Goal: Task Accomplishment & Management: Use online tool/utility

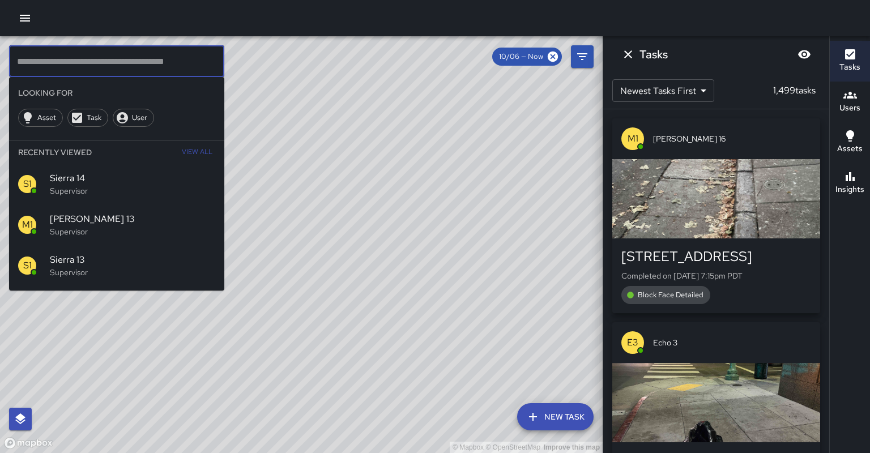
scroll to position [126, 0]
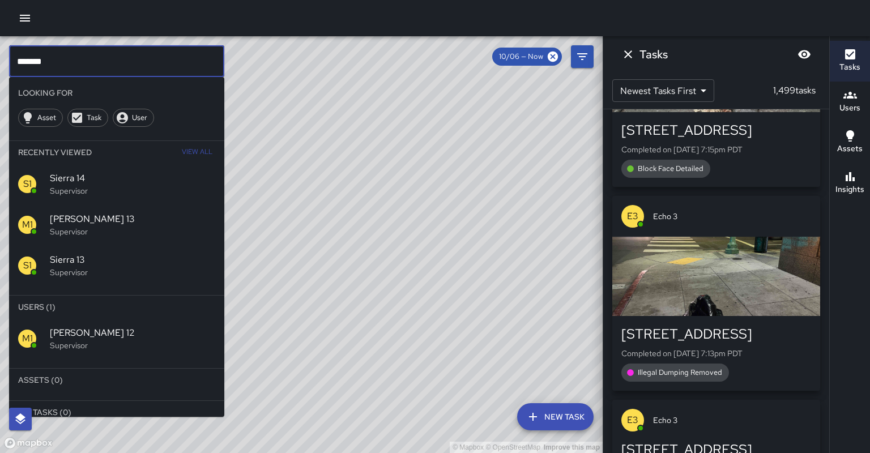
click at [87, 340] on p "Supervisor" at bounding box center [132, 345] width 165 height 11
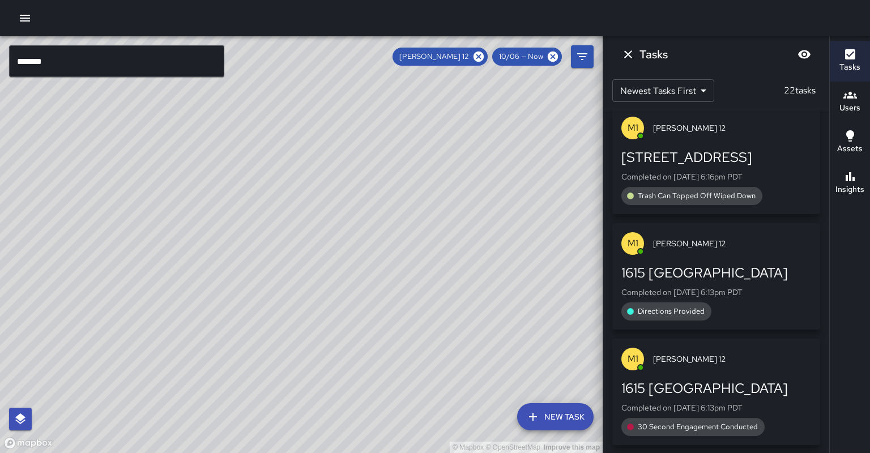
drag, startPoint x: 168, startPoint y: 175, endPoint x: 116, endPoint y: 282, distance: 119.6
click at [116, 282] on div "© Mapbox © OpenStreetMap Improve this map" at bounding box center [301, 244] width 603 height 417
click at [46, 65] on input "*******" at bounding box center [116, 61] width 215 height 32
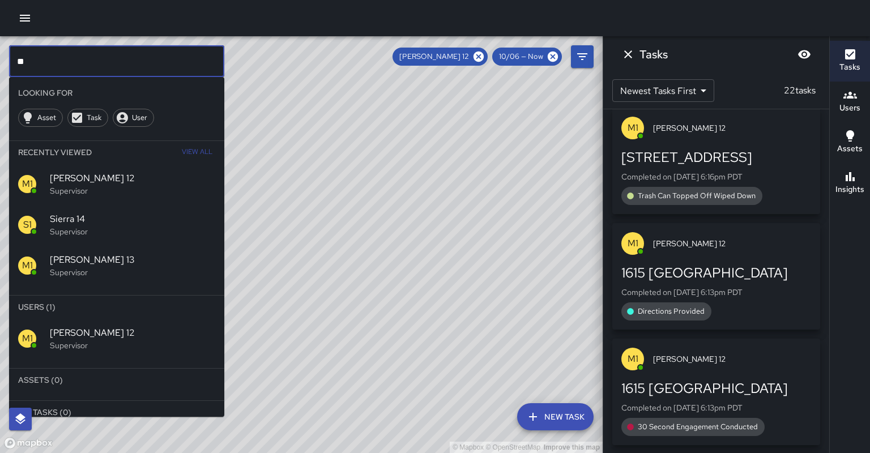
type input "*"
click at [484, 56] on icon at bounding box center [479, 57] width 10 height 10
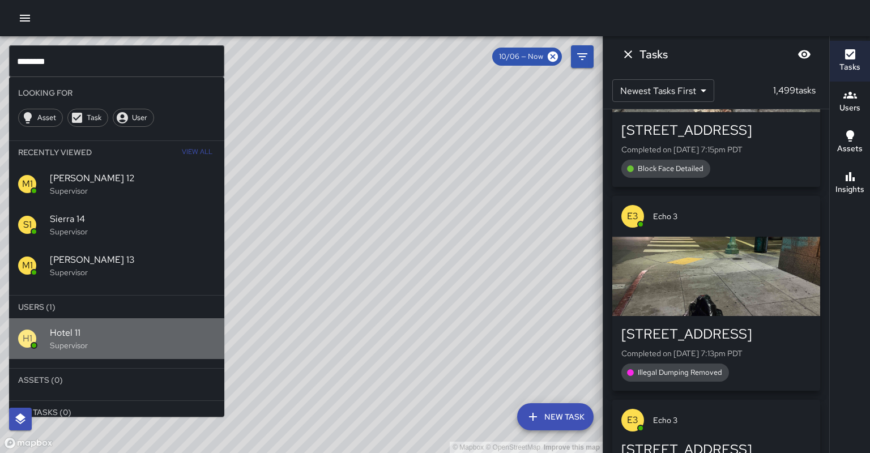
click at [70, 340] on p "Supervisor" at bounding box center [132, 345] width 165 height 11
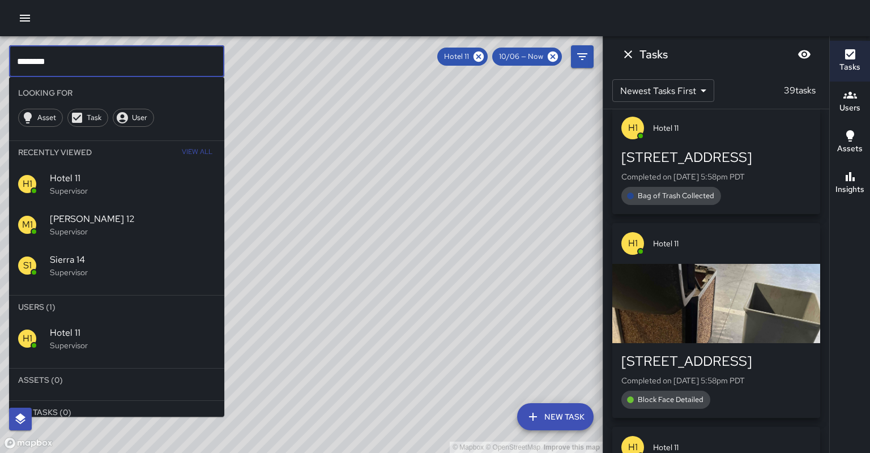
click at [50, 58] on input "********" at bounding box center [116, 61] width 215 height 32
type input "*"
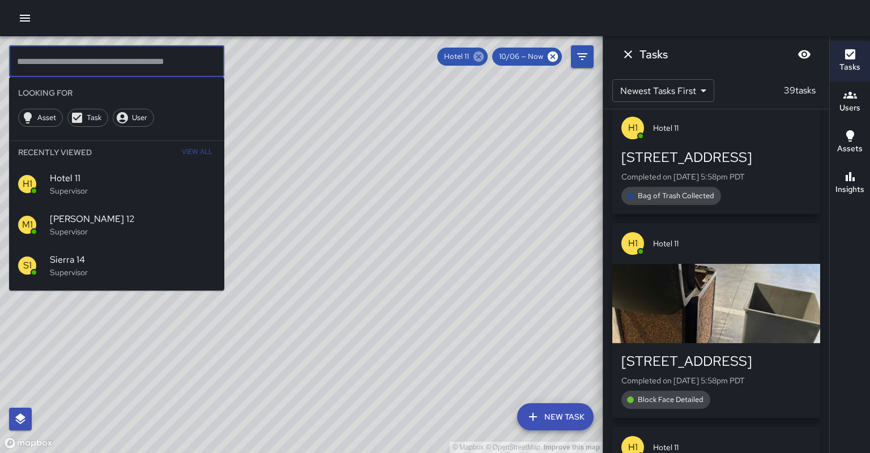
click at [484, 56] on icon at bounding box center [479, 57] width 10 height 10
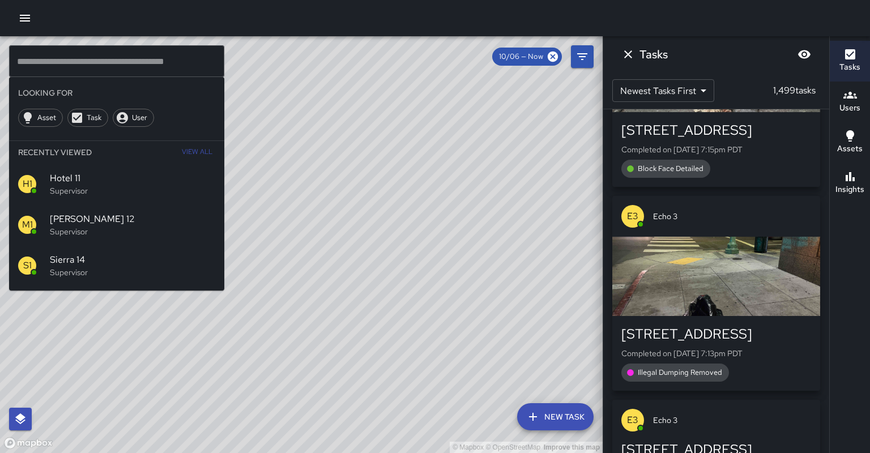
click at [109, 58] on input "text" at bounding box center [116, 61] width 215 height 32
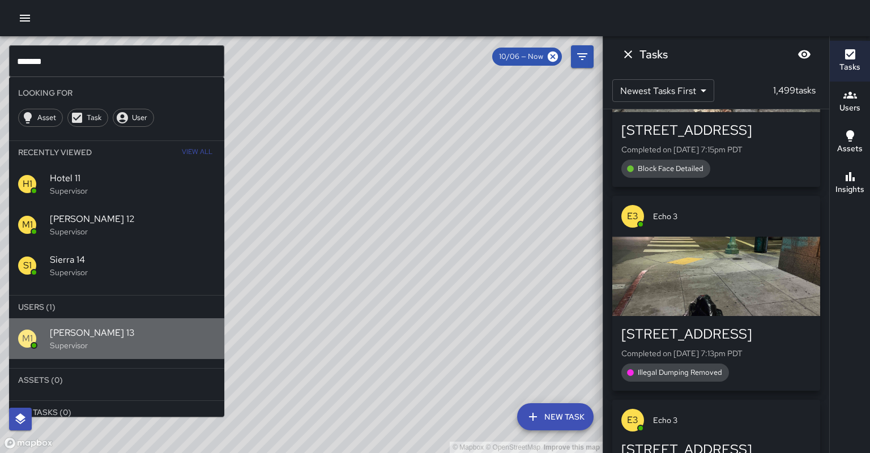
click at [74, 326] on span "[PERSON_NAME] 13" at bounding box center [132, 333] width 165 height 14
click at [71, 304] on div "© Mapbox © OpenStreetMap Improve this map" at bounding box center [301, 244] width 603 height 417
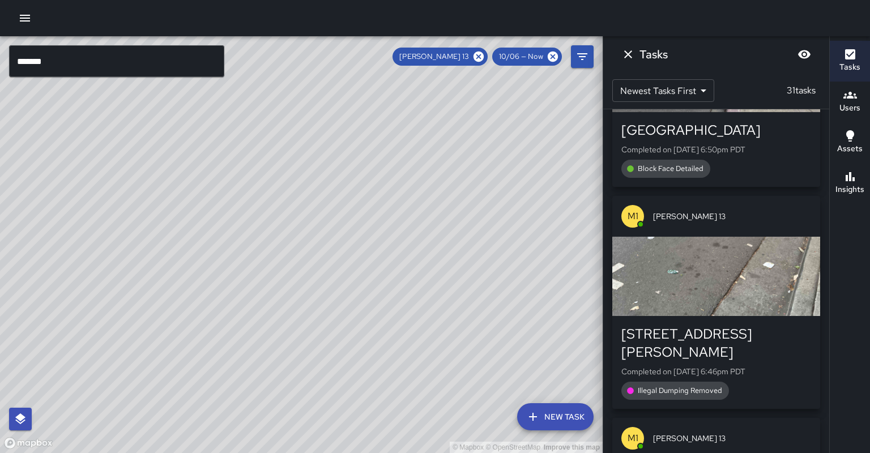
drag, startPoint x: 334, startPoint y: 126, endPoint x: 231, endPoint y: 221, distance: 140.0
click at [231, 222] on div "© Mapbox © OpenStreetMap Improve this map" at bounding box center [301, 244] width 603 height 417
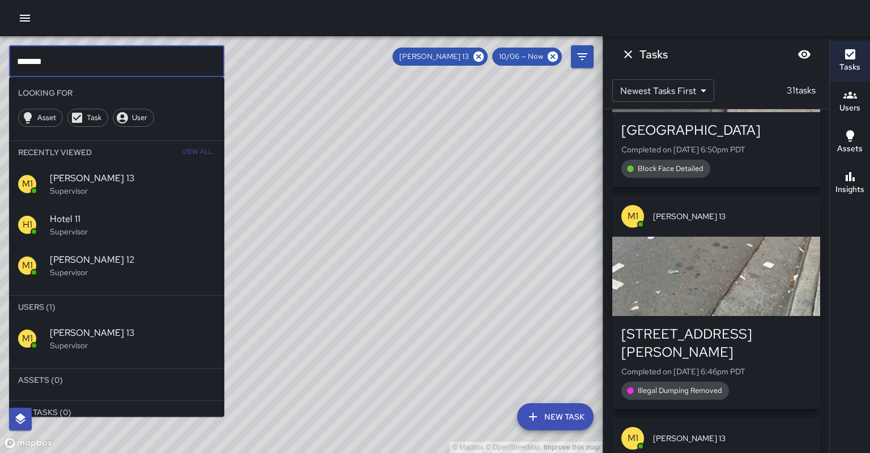
click at [57, 64] on input "*******" at bounding box center [116, 61] width 215 height 32
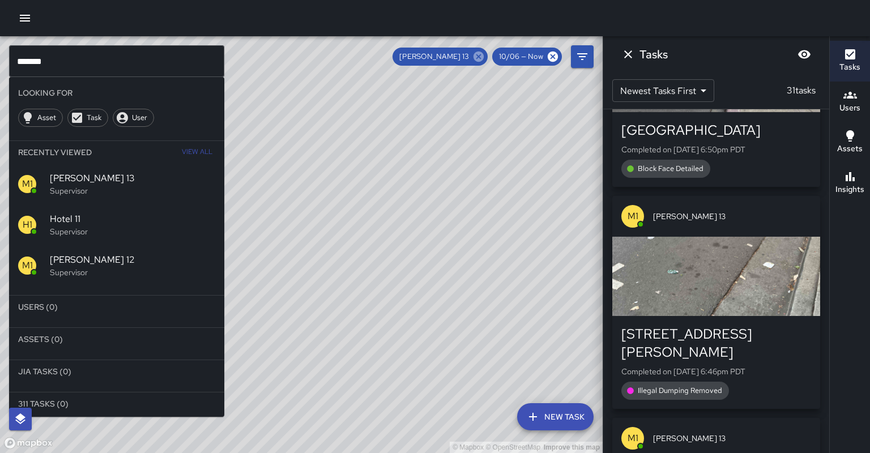
click at [484, 55] on icon at bounding box center [479, 57] width 10 height 10
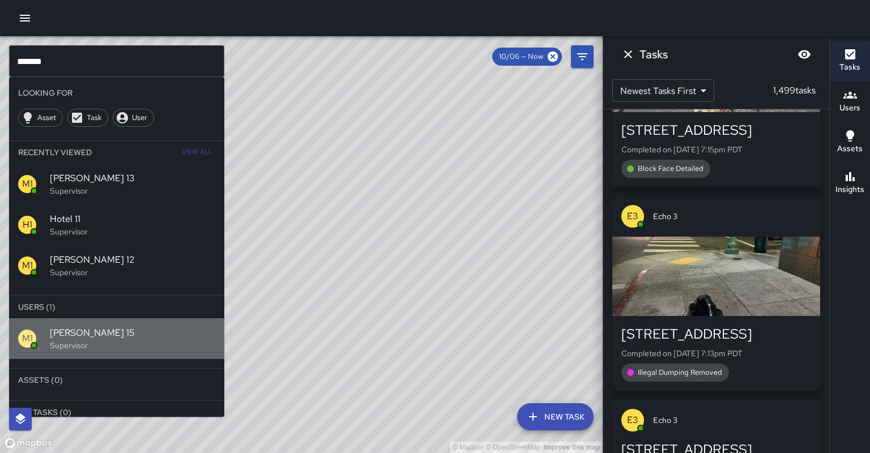
click at [68, 326] on span "[PERSON_NAME] 15" at bounding box center [132, 333] width 165 height 14
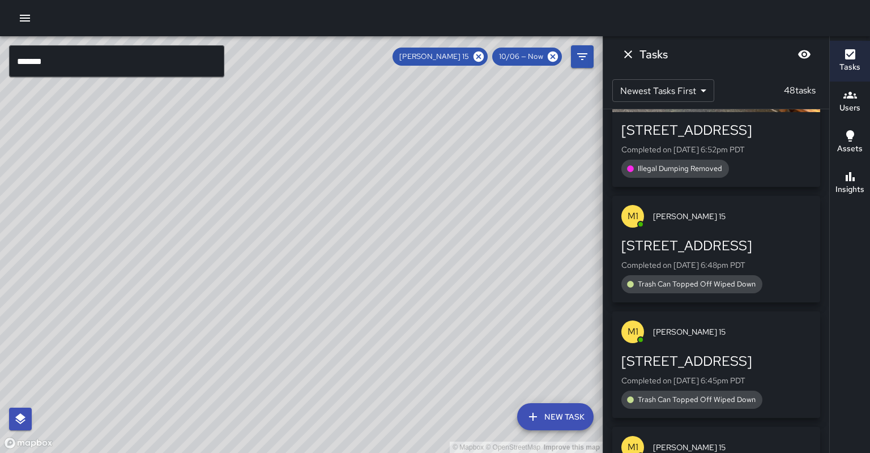
drag, startPoint x: 181, startPoint y: 332, endPoint x: 312, endPoint y: 175, distance: 204.0
click at [312, 175] on div "© Mapbox © OpenStreetMap Improve this map" at bounding box center [301, 244] width 603 height 417
drag, startPoint x: 196, startPoint y: 356, endPoint x: 240, endPoint y: 302, distance: 69.3
click at [240, 300] on div "© Mapbox © OpenStreetMap Improve this map" at bounding box center [301, 244] width 603 height 417
click at [92, 60] on input "*******" at bounding box center [116, 61] width 215 height 32
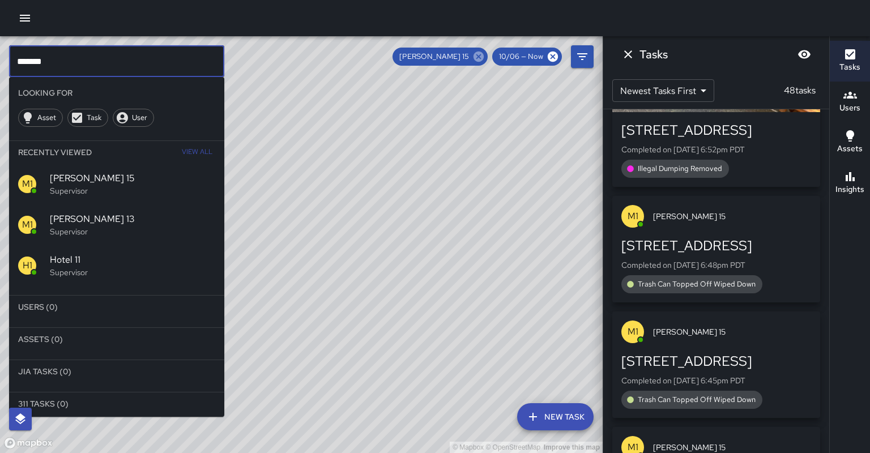
click at [484, 57] on icon at bounding box center [479, 57] width 10 height 10
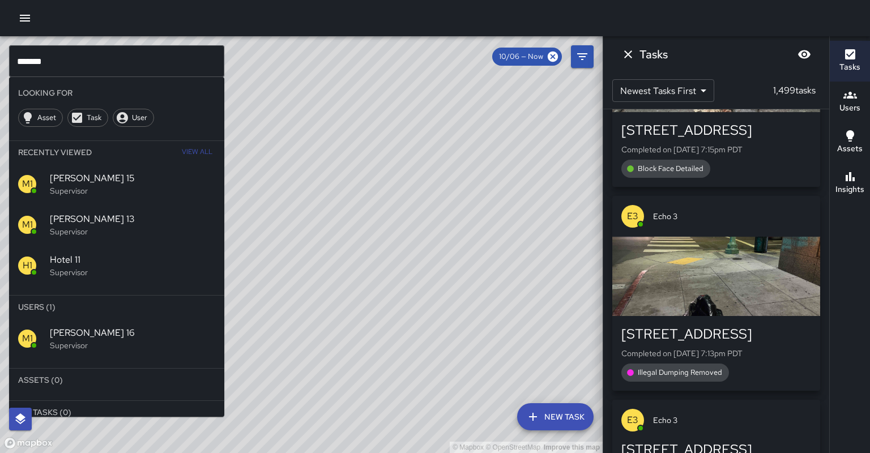
click at [82, 340] on p "Supervisor" at bounding box center [132, 345] width 165 height 11
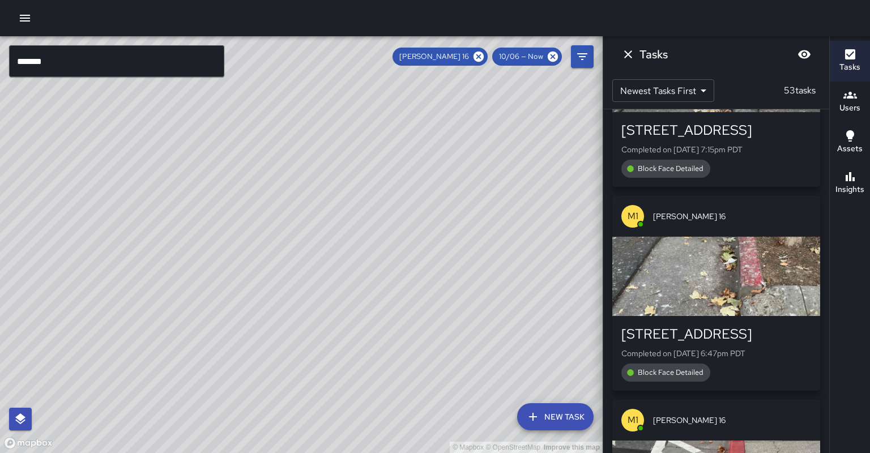
drag, startPoint x: 275, startPoint y: 112, endPoint x: 45, endPoint y: 438, distance: 398.1
click at [31, 452] on div "© Mapbox © OpenStreetMap Improve this map" at bounding box center [301, 244] width 603 height 417
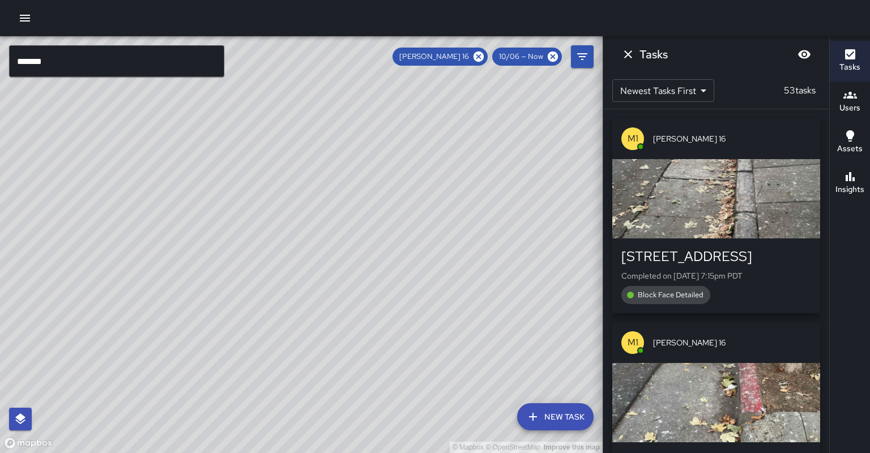
scroll to position [0, 0]
drag, startPoint x: 165, startPoint y: 219, endPoint x: 254, endPoint y: 199, distance: 91.2
click at [254, 199] on div "© Mapbox © OpenStreetMap Improve this map" at bounding box center [301, 244] width 603 height 417
click at [58, 61] on input "*******" at bounding box center [116, 61] width 215 height 32
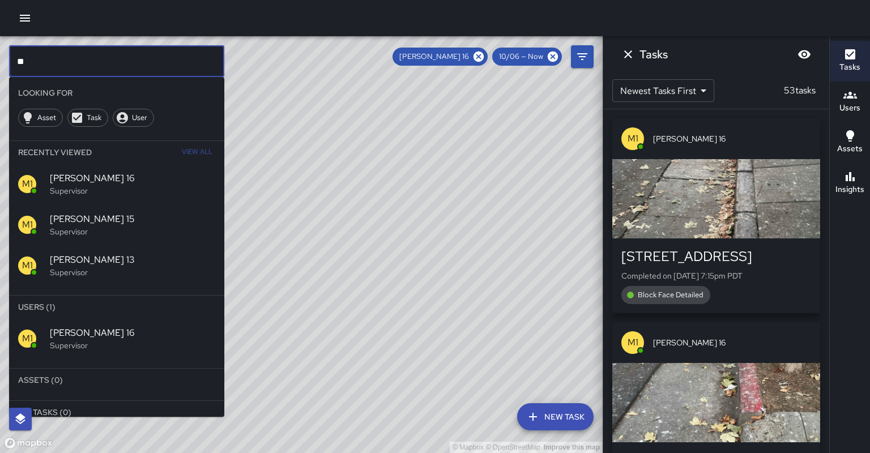
type input "*"
click at [484, 58] on icon at bounding box center [479, 57] width 10 height 10
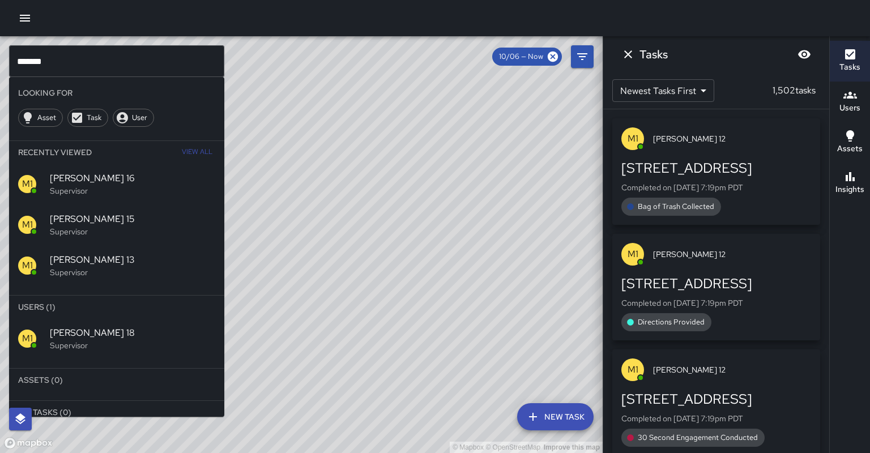
click at [109, 326] on span "[PERSON_NAME] 18" at bounding box center [132, 333] width 165 height 14
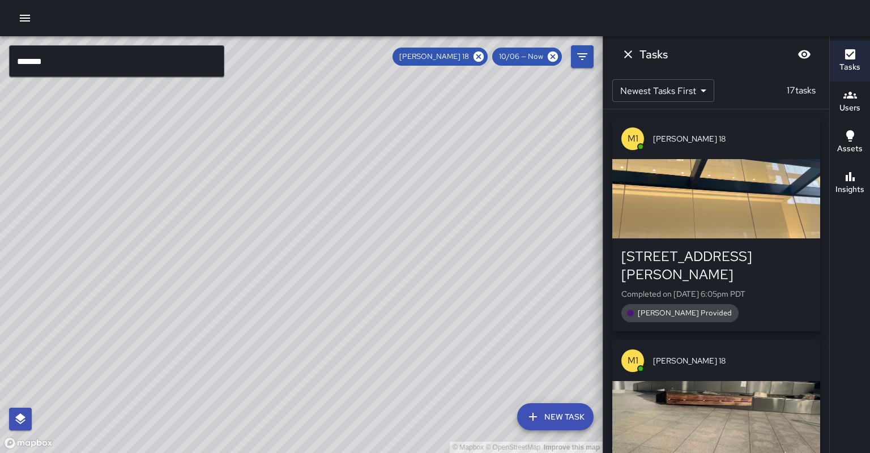
drag, startPoint x: 220, startPoint y: 308, endPoint x: 343, endPoint y: 89, distance: 251.5
click at [343, 89] on div "© Mapbox © OpenStreetMap Improve this map" at bounding box center [301, 244] width 603 height 417
drag, startPoint x: 149, startPoint y: 258, endPoint x: 71, endPoint y: 364, distance: 130.9
click at [72, 364] on div "© Mapbox © OpenStreetMap Improve this map" at bounding box center [301, 244] width 603 height 417
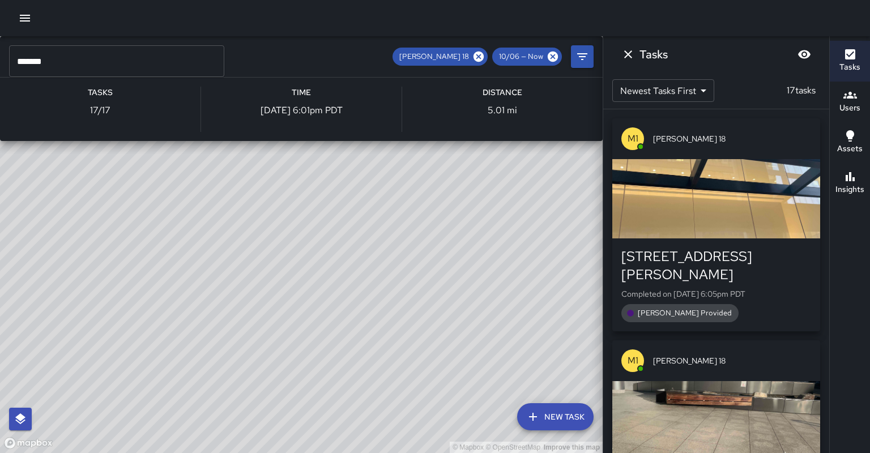
drag, startPoint x: 319, startPoint y: 142, endPoint x: 217, endPoint y: 265, distance: 159.8
click at [215, 268] on div "© Mapbox © OpenStreetMap Improve this map M1 [PERSON_NAME] 18 Supervisor Tasks …" at bounding box center [301, 244] width 603 height 417
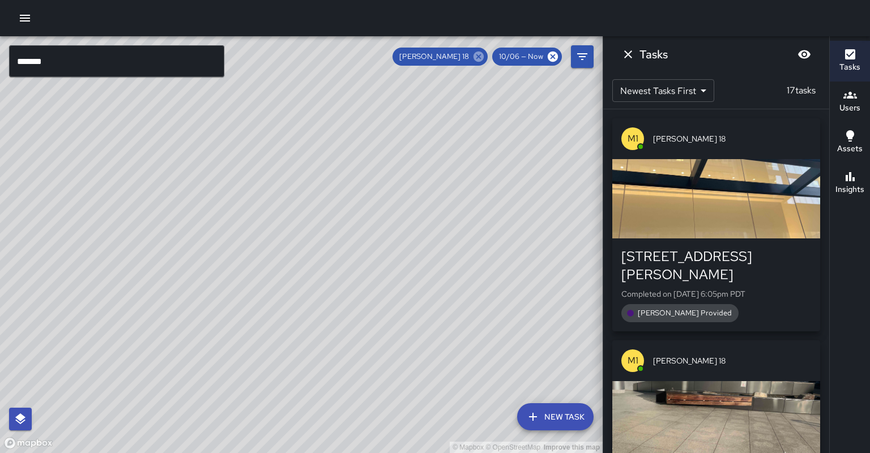
click at [484, 58] on icon at bounding box center [479, 57] width 10 height 10
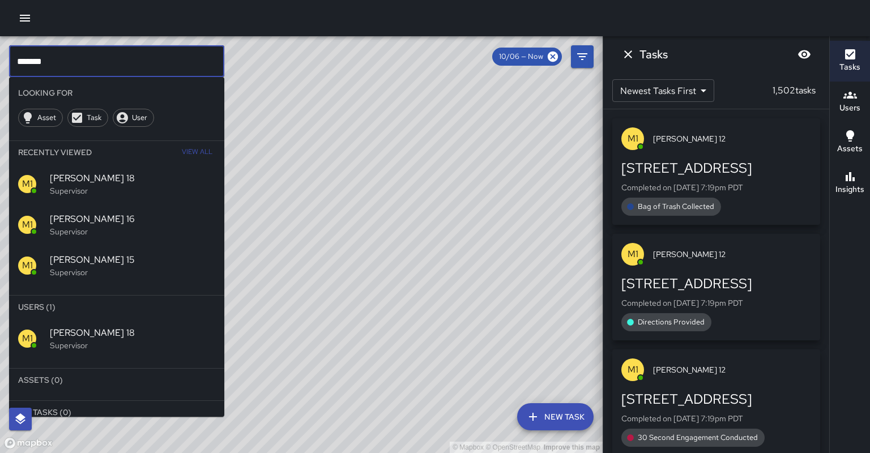
click at [69, 57] on input "*******" at bounding box center [116, 61] width 215 height 32
type input "*"
click at [104, 326] on span "Echo 6" at bounding box center [132, 333] width 165 height 14
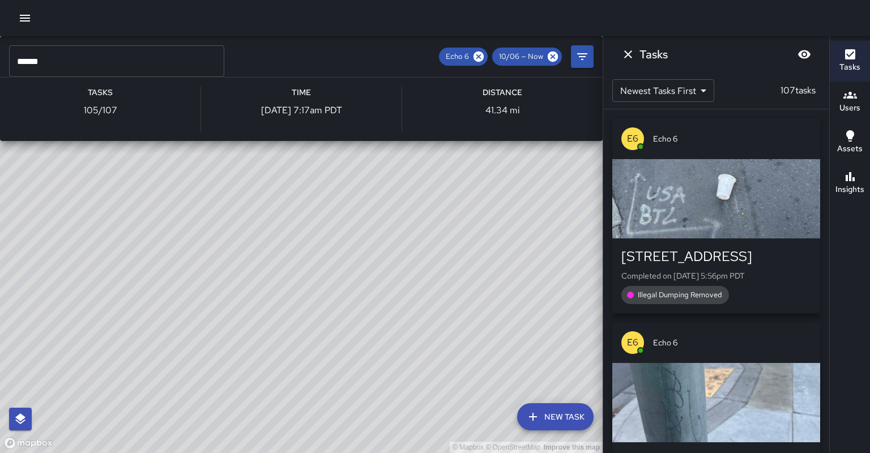
drag, startPoint x: 120, startPoint y: 337, endPoint x: 151, endPoint y: 311, distance: 41.0
click at [151, 311] on div "© Mapbox © OpenStreetMap Improve this map E6 Echo 6 Supervisor Tasks 105 / 107 …" at bounding box center [301, 244] width 603 height 417
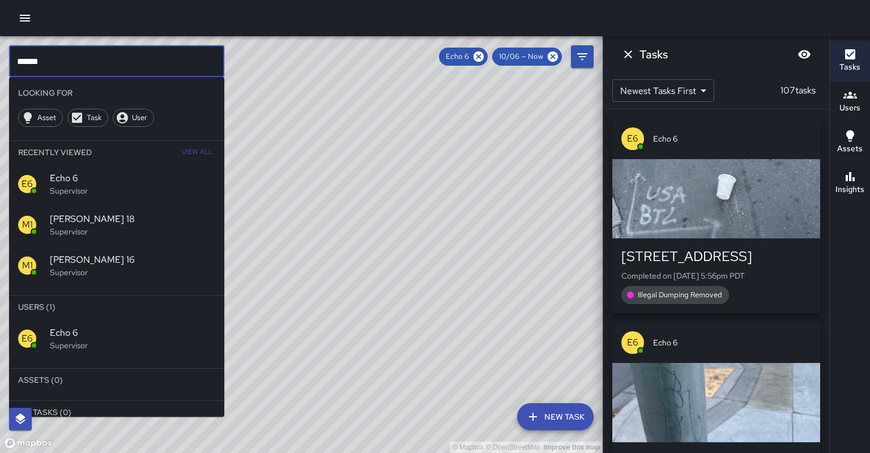
click at [57, 63] on input "******" at bounding box center [116, 61] width 215 height 32
type input "*"
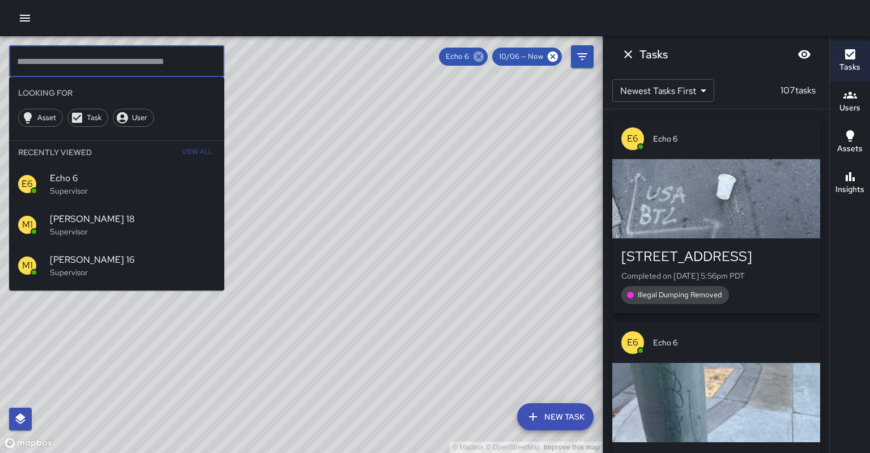
click at [484, 54] on icon at bounding box center [479, 57] width 10 height 10
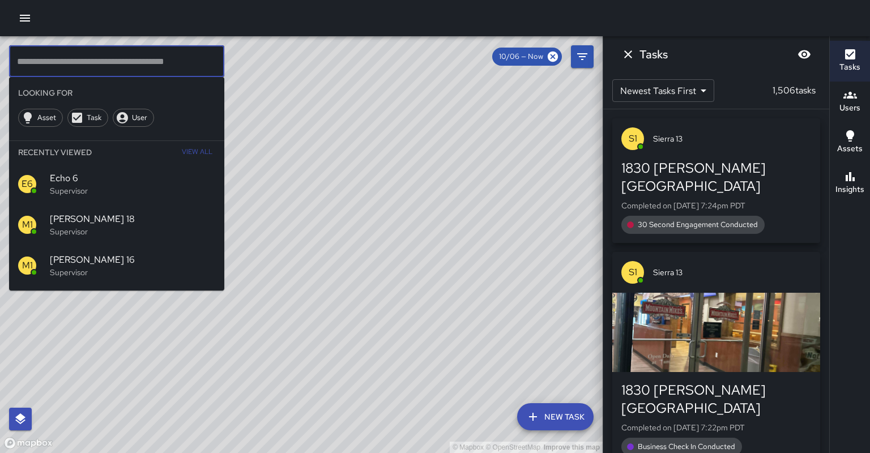
click at [212, 63] on input "text" at bounding box center [116, 61] width 215 height 32
click at [227, 60] on div "© Mapbox © OpenStreetMap Improve this map" at bounding box center [301, 244] width 603 height 417
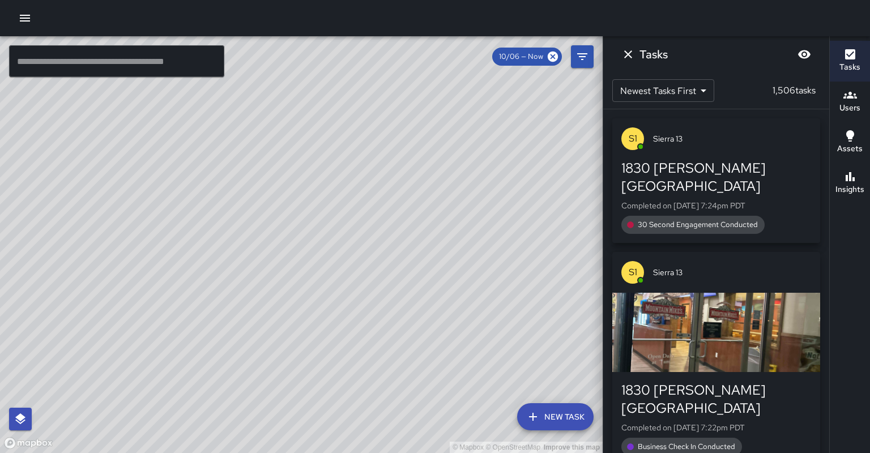
drag, startPoint x: 232, startPoint y: 122, endPoint x: 183, endPoint y: 186, distance: 80.5
click at [183, 186] on div "© Mapbox © OpenStreetMap Improve this map" at bounding box center [301, 244] width 603 height 417
drag, startPoint x: 79, startPoint y: 401, endPoint x: 256, endPoint y: 227, distance: 248.1
click at [256, 227] on div "© Mapbox © OpenStreetMap Improve this map" at bounding box center [301, 244] width 603 height 417
drag, startPoint x: 231, startPoint y: 320, endPoint x: 247, endPoint y: 271, distance: 51.1
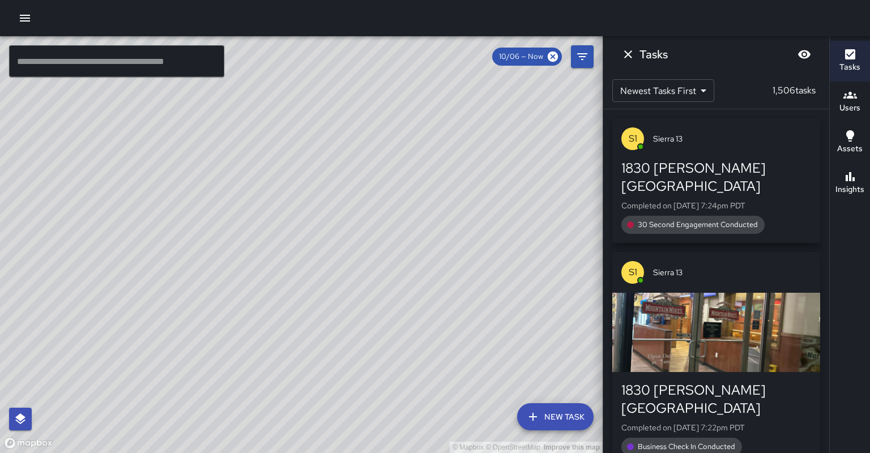
click at [247, 271] on div "© Mapbox © OpenStreetMap Improve this map" at bounding box center [301, 244] width 603 height 417
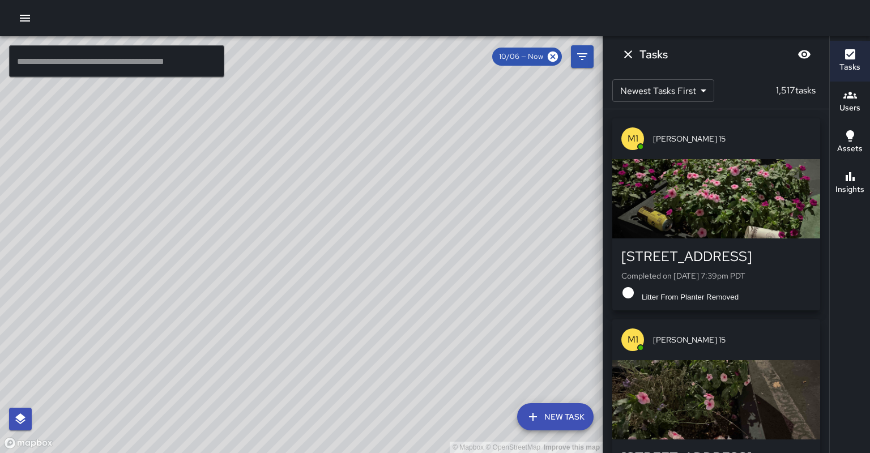
click at [90, 58] on input "text" at bounding box center [116, 61] width 215 height 32
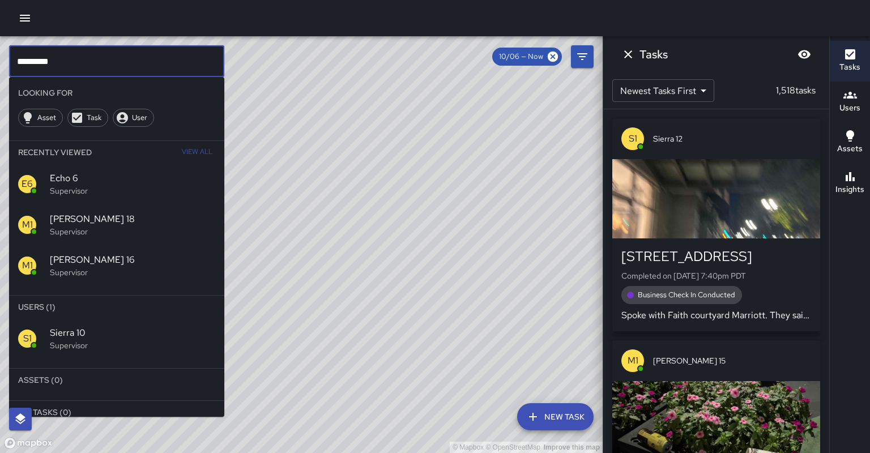
click at [36, 330] on div "S1" at bounding box center [34, 339] width 32 height 18
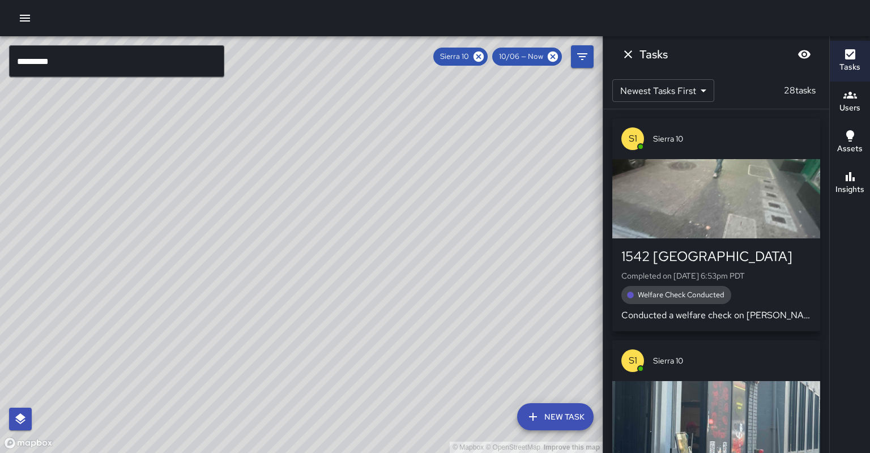
drag, startPoint x: 285, startPoint y: 297, endPoint x: 240, endPoint y: 288, distance: 46.2
click at [240, 288] on div "© Mapbox © OpenStreetMap Improve this map" at bounding box center [301, 244] width 603 height 417
drag, startPoint x: 189, startPoint y: 270, endPoint x: 168, endPoint y: 288, distance: 26.9
click at [172, 292] on div "© Mapbox © OpenStreetMap Improve this map" at bounding box center [301, 244] width 603 height 417
drag, startPoint x: 169, startPoint y: 177, endPoint x: 120, endPoint y: 244, distance: 82.8
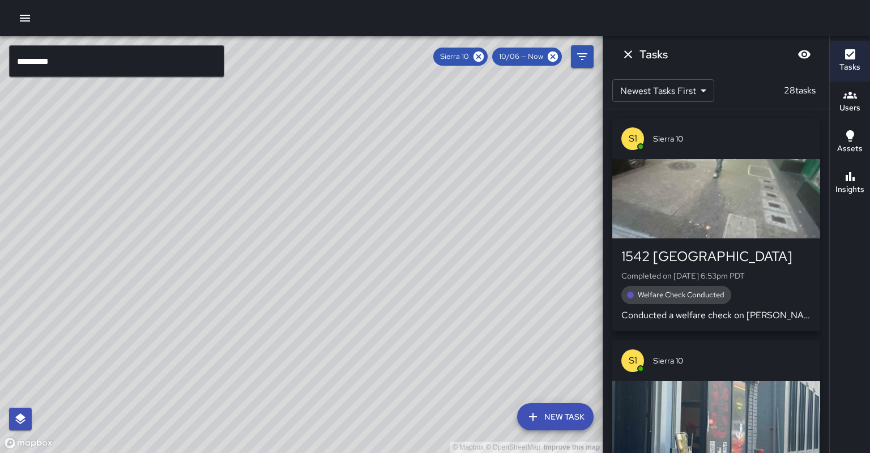
click at [120, 243] on div "© Mapbox © OpenStreetMap Improve this map" at bounding box center [301, 244] width 603 height 417
drag, startPoint x: 190, startPoint y: 263, endPoint x: 211, endPoint y: 213, distance: 54.6
click at [211, 213] on div "© Mapbox © OpenStreetMap Improve this map" at bounding box center [301, 244] width 603 height 417
click at [848, 172] on icon "button" at bounding box center [851, 177] width 14 height 14
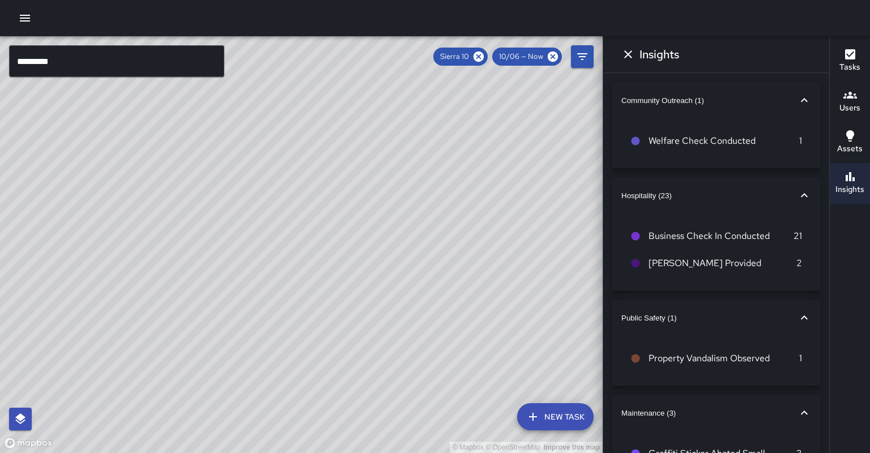
drag, startPoint x: 331, startPoint y: 187, endPoint x: 379, endPoint y: 146, distance: 62.7
click at [379, 146] on div "© Mapbox © OpenStreetMap Improve this map" at bounding box center [301, 244] width 603 height 417
drag, startPoint x: 331, startPoint y: 150, endPoint x: 271, endPoint y: 213, distance: 87.4
click at [275, 215] on div "© Mapbox © OpenStreetMap Improve this map" at bounding box center [301, 244] width 603 height 417
click at [271, 213] on div "© Mapbox © OpenStreetMap Improve this map" at bounding box center [301, 244] width 603 height 417
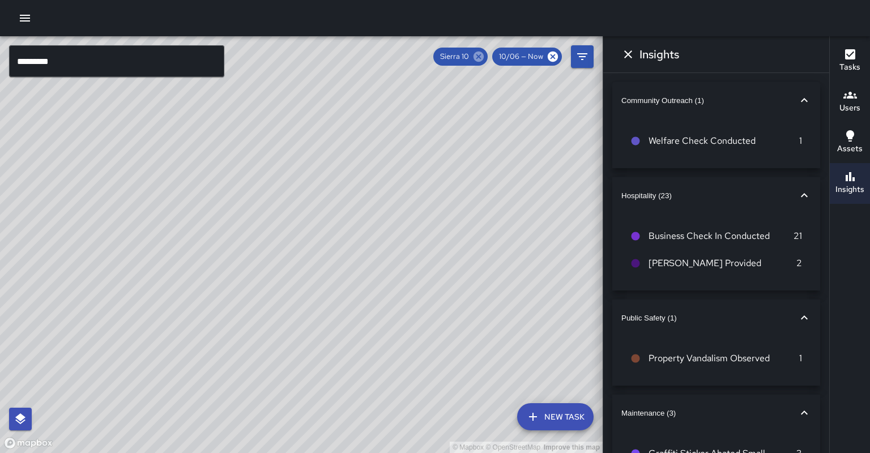
click at [484, 56] on icon at bounding box center [479, 57] width 10 height 10
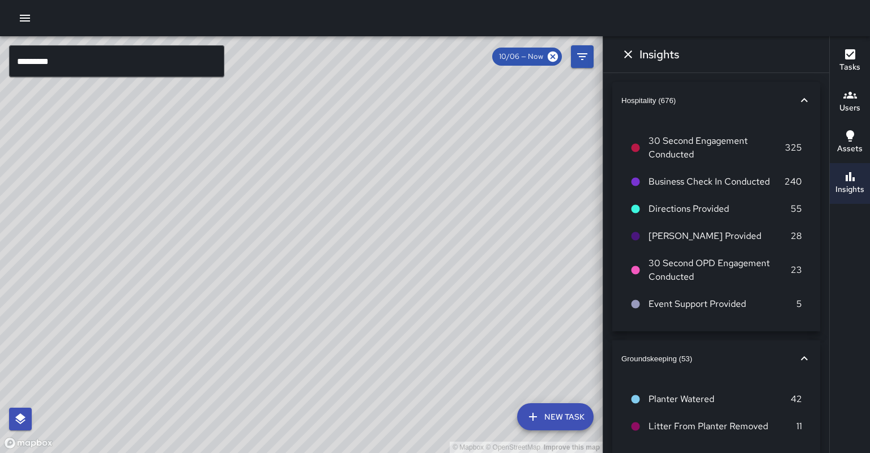
drag, startPoint x: 313, startPoint y: 200, endPoint x: 331, endPoint y: 165, distance: 39.5
click at [331, 165] on div "© Mapbox © OpenStreetMap Improve this map" at bounding box center [301, 244] width 603 height 417
click at [121, 67] on input "*********" at bounding box center [116, 61] width 215 height 32
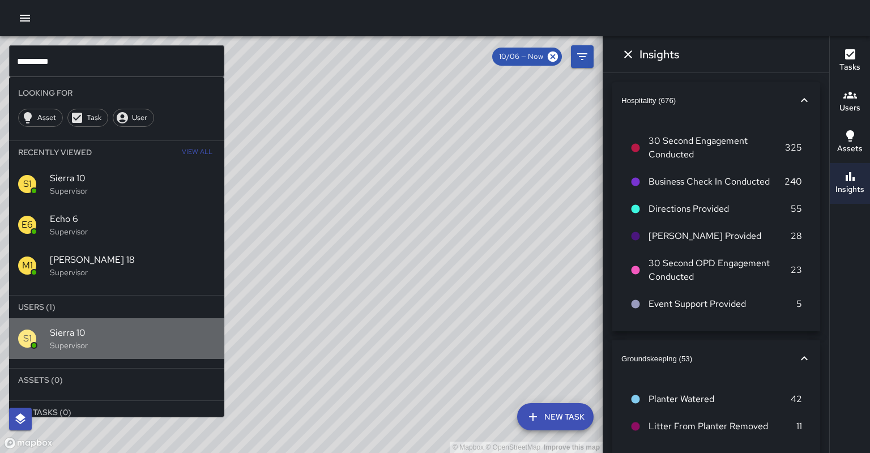
click at [101, 340] on p "Supervisor" at bounding box center [132, 345] width 165 height 11
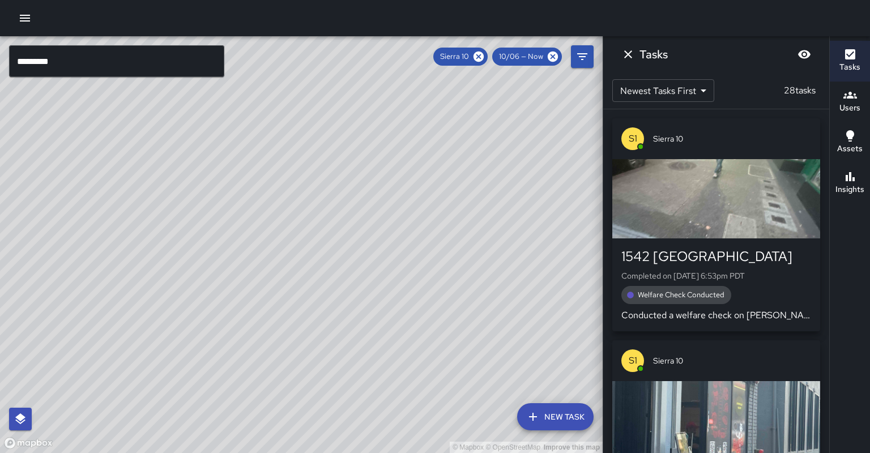
drag, startPoint x: 192, startPoint y: 279, endPoint x: 209, endPoint y: 286, distance: 17.8
click at [209, 286] on div "© Mapbox © OpenStreetMap Improve this map" at bounding box center [301, 244] width 603 height 417
drag, startPoint x: 270, startPoint y: 225, endPoint x: 209, endPoint y: 300, distance: 96.3
click at [209, 301] on div "© Mapbox © OpenStreetMap Improve this map" at bounding box center [301, 244] width 603 height 417
click at [866, 170] on button "Insights" at bounding box center [850, 183] width 40 height 41
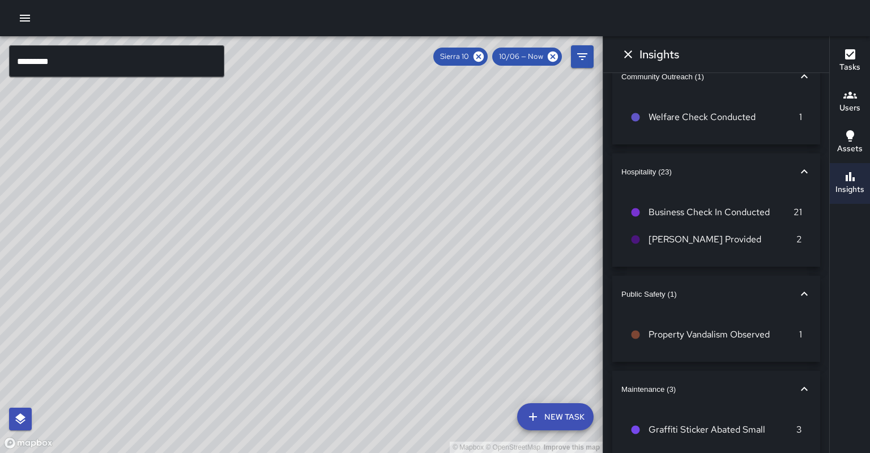
scroll to position [23, 0]
click at [626, 56] on icon "Dismiss" at bounding box center [629, 55] width 14 height 14
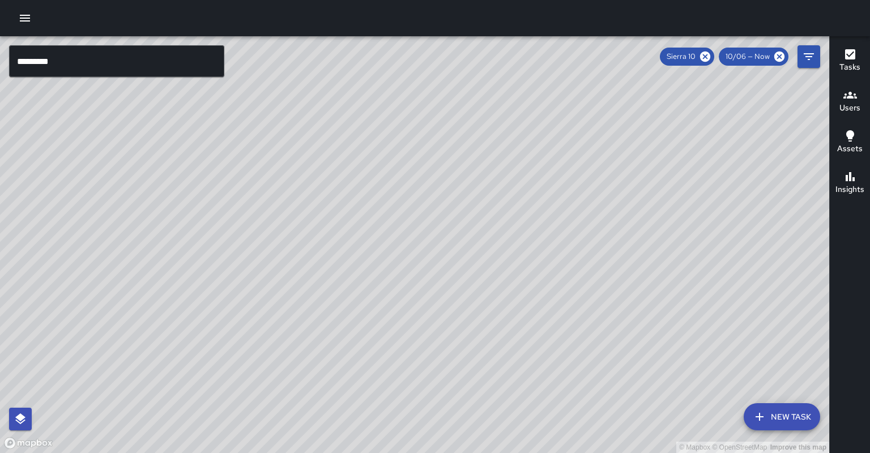
drag, startPoint x: 442, startPoint y: 260, endPoint x: 376, endPoint y: 296, distance: 75.4
click at [376, 296] on div "© Mapbox © OpenStreetMap Improve this map" at bounding box center [415, 244] width 830 height 417
drag, startPoint x: 394, startPoint y: 280, endPoint x: 411, endPoint y: 220, distance: 61.9
click at [411, 220] on div "© Mapbox © OpenStreetMap Improve this map" at bounding box center [415, 244] width 830 height 417
drag, startPoint x: 388, startPoint y: 258, endPoint x: 393, endPoint y: 264, distance: 7.6
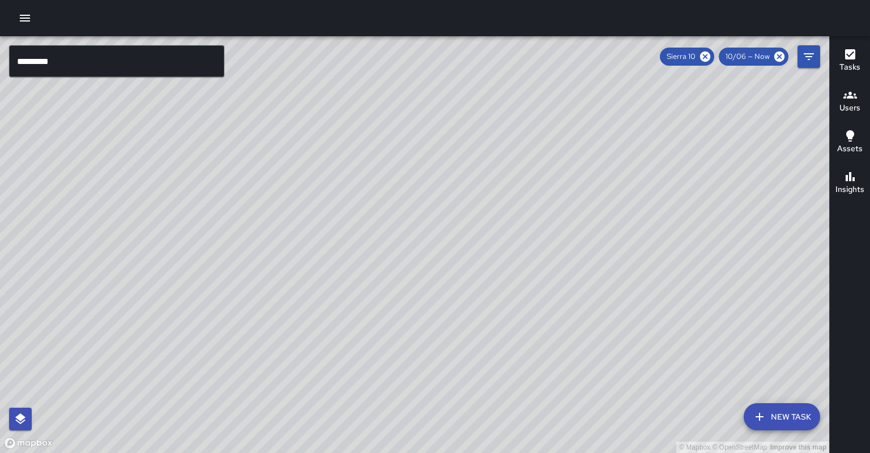
click at [400, 261] on div "© Mapbox © OpenStreetMap Improve this map" at bounding box center [415, 244] width 830 height 417
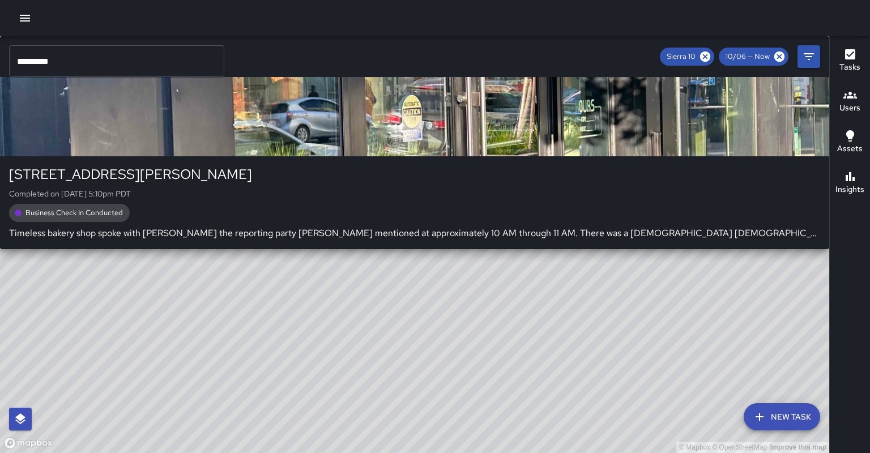
click at [338, 283] on div "© Mapbox © OpenStreetMap Improve this map S1 Sierra [GEOGRAPHIC_DATA][STREET_AD…" at bounding box center [415, 244] width 830 height 417
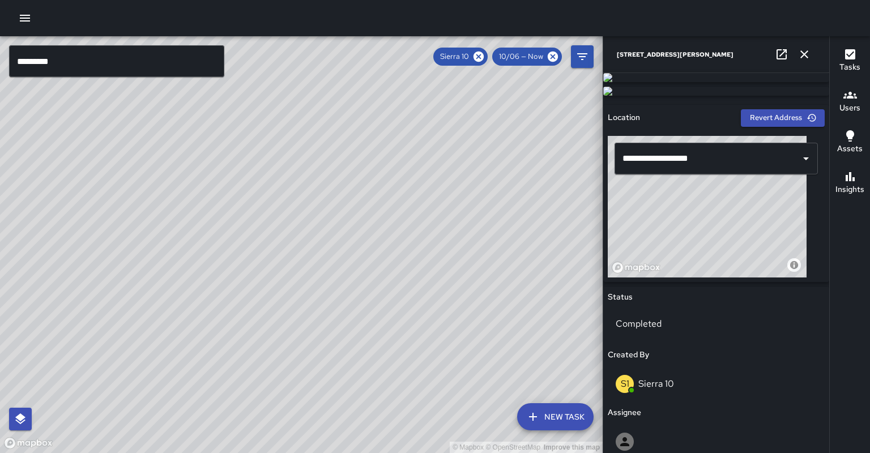
scroll to position [0, 0]
click at [814, 53] on button "button" at bounding box center [804, 54] width 23 height 23
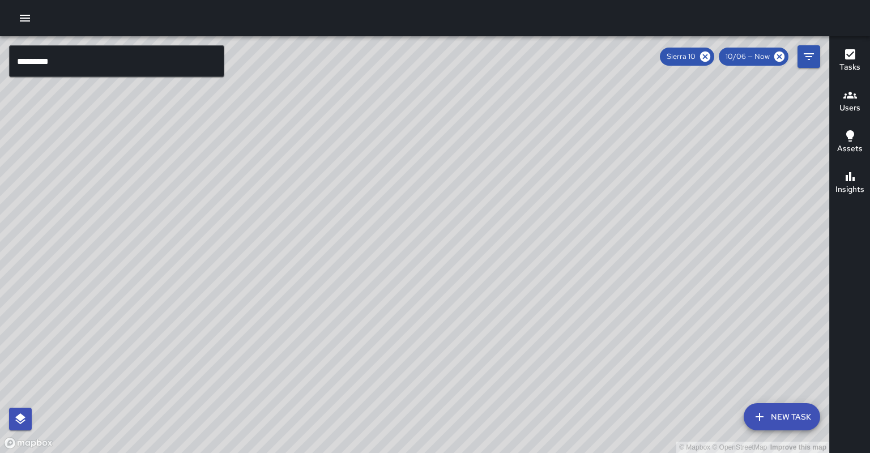
drag, startPoint x: 384, startPoint y: 197, endPoint x: 413, endPoint y: 200, distance: 29.0
click at [413, 200] on div "© Mapbox © OpenStreetMap Improve this map" at bounding box center [415, 244] width 830 height 417
drag, startPoint x: 437, startPoint y: 190, endPoint x: 343, endPoint y: 236, distance: 104.7
click at [343, 236] on div "© Mapbox © OpenStreetMap Improve this map" at bounding box center [415, 244] width 830 height 417
drag, startPoint x: 339, startPoint y: 195, endPoint x: 287, endPoint y: 199, distance: 52.3
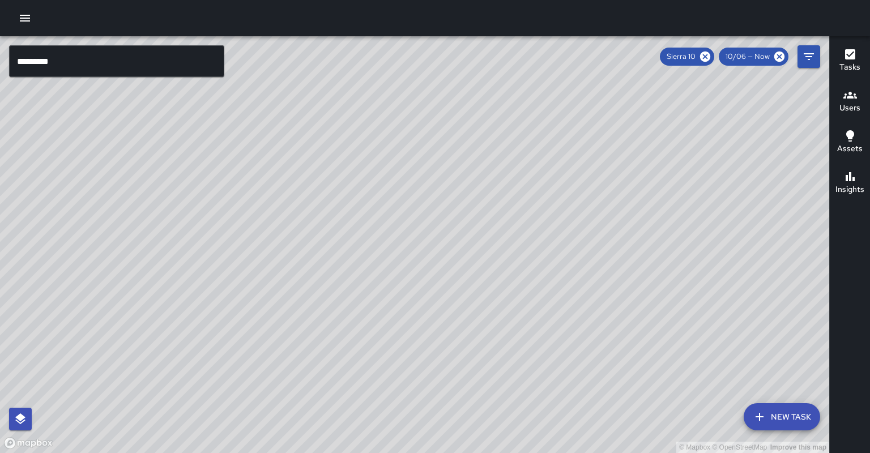
click at [287, 199] on div "© Mapbox © OpenStreetMap Improve this map" at bounding box center [415, 244] width 830 height 417
drag, startPoint x: 335, startPoint y: 189, endPoint x: 324, endPoint y: 213, distance: 26.1
click at [324, 213] on div "© Mapbox © OpenStreetMap Improve this map" at bounding box center [415, 244] width 830 height 417
drag, startPoint x: 322, startPoint y: 215, endPoint x: 329, endPoint y: 207, distance: 10.8
click at [329, 207] on div "© Mapbox © OpenStreetMap Improve this map" at bounding box center [415, 244] width 830 height 417
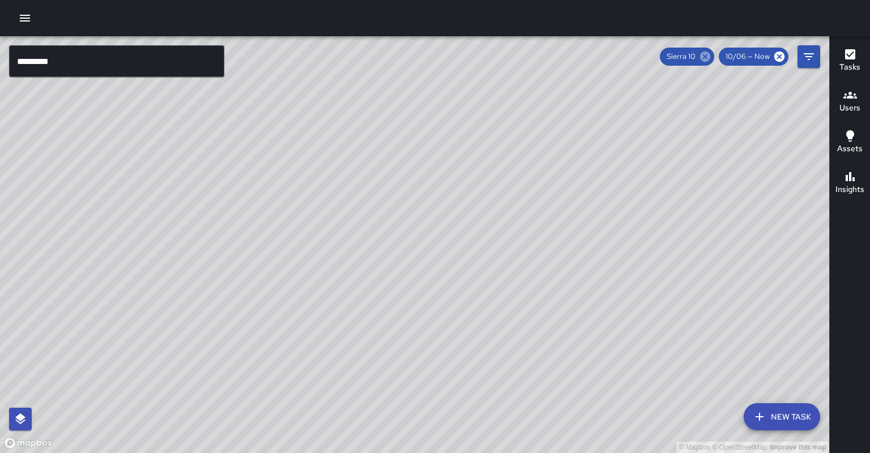
click at [711, 57] on icon at bounding box center [705, 57] width 10 height 10
drag, startPoint x: 256, startPoint y: 152, endPoint x: 269, endPoint y: 145, distance: 14.7
click at [269, 145] on div "© Mapbox © OpenStreetMap Improve this map H1 Hotel 1 [STREET_ADDRESS][PERSON_NA…" at bounding box center [415, 244] width 830 height 417
click at [63, 61] on input "*********" at bounding box center [116, 61] width 215 height 32
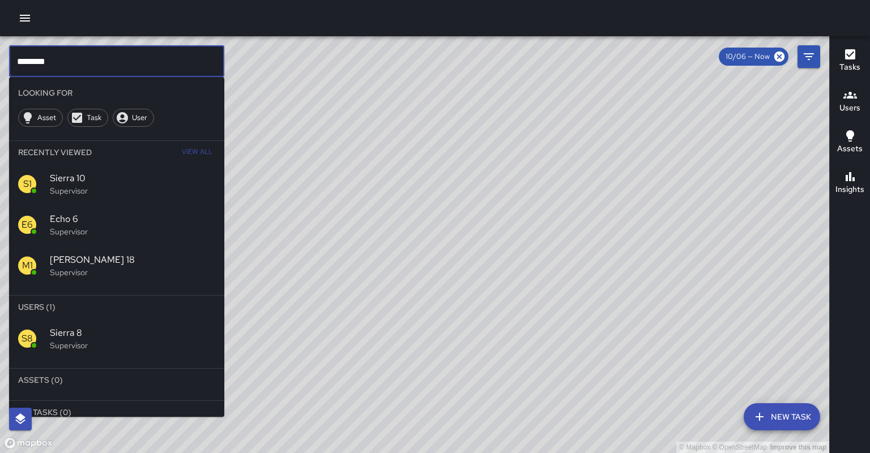
type input "********"
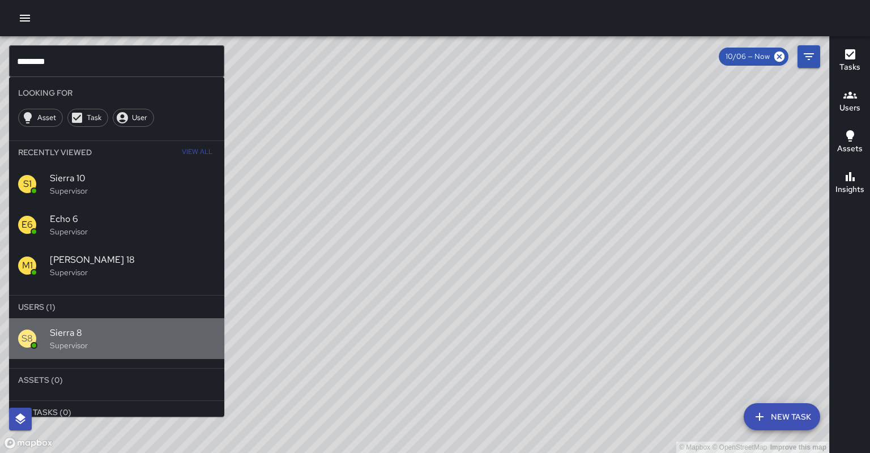
click at [67, 340] on p "Supervisor" at bounding box center [132, 345] width 165 height 11
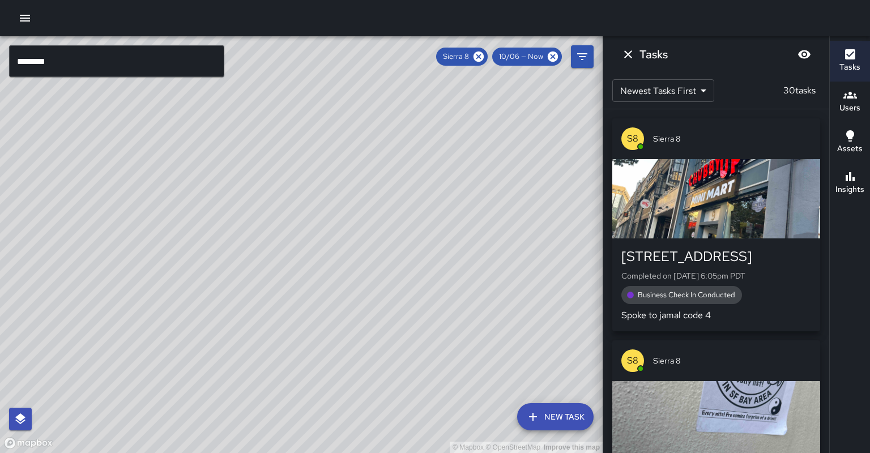
drag, startPoint x: 179, startPoint y: 209, endPoint x: 77, endPoint y: 396, distance: 213.8
click at [65, 401] on div "© Mapbox © OpenStreetMap Improve this map" at bounding box center [301, 244] width 603 height 417
drag, startPoint x: 116, startPoint y: 346, endPoint x: 139, endPoint y: 373, distance: 35.8
click at [139, 373] on div "© Mapbox © OpenStreetMap Improve this map" at bounding box center [301, 244] width 603 height 417
